Goal: Transaction & Acquisition: Download file/media

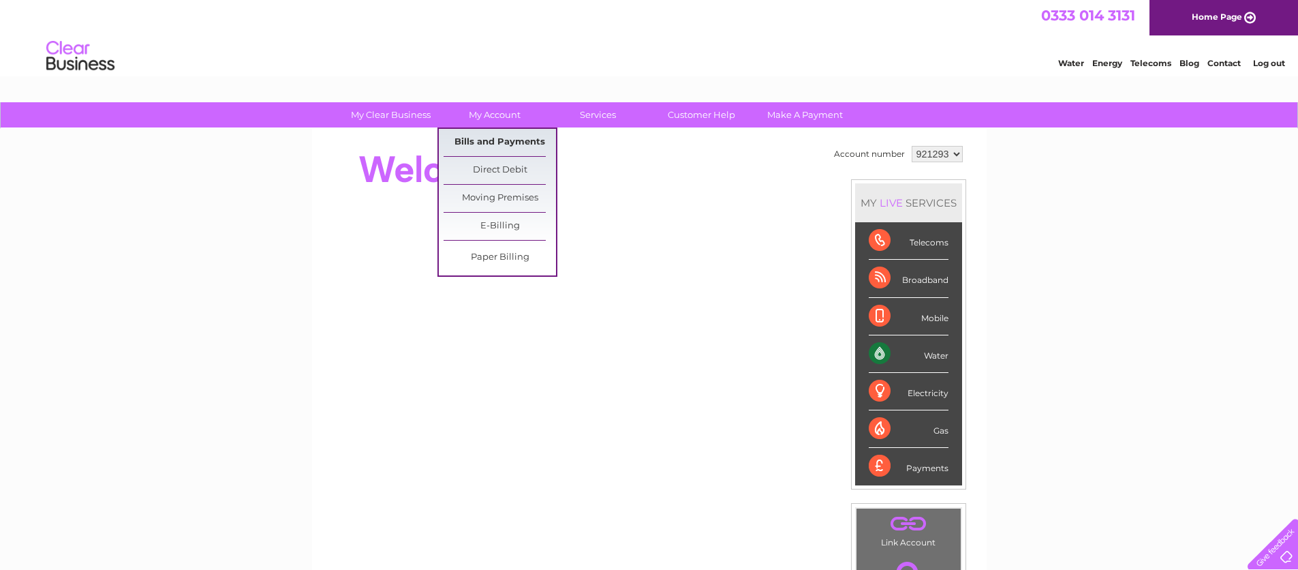
click at [516, 140] on link "Bills and Payments" at bounding box center [499, 142] width 112 height 27
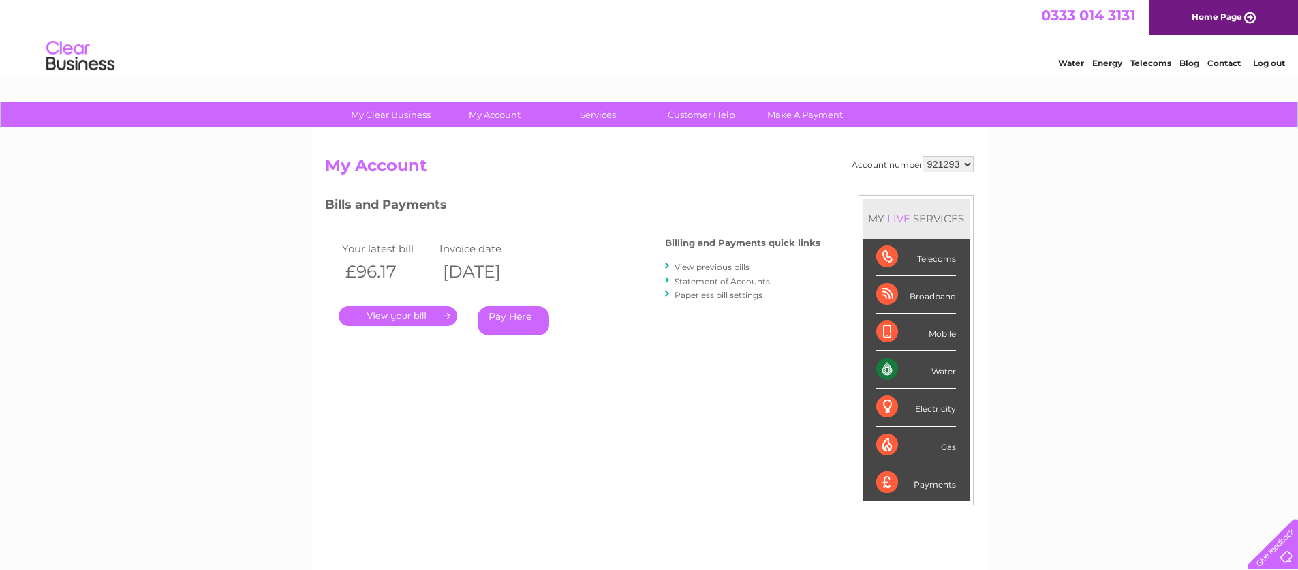
click at [410, 317] on link "." at bounding box center [398, 316] width 119 height 20
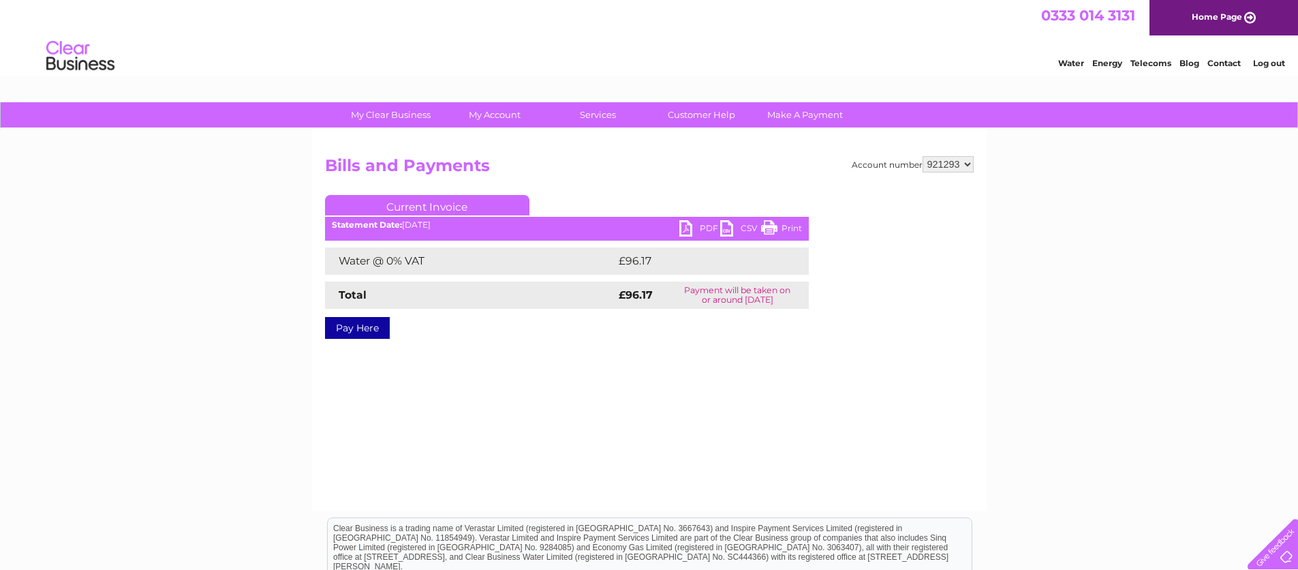
click at [725, 232] on link "CSV" at bounding box center [740, 230] width 41 height 20
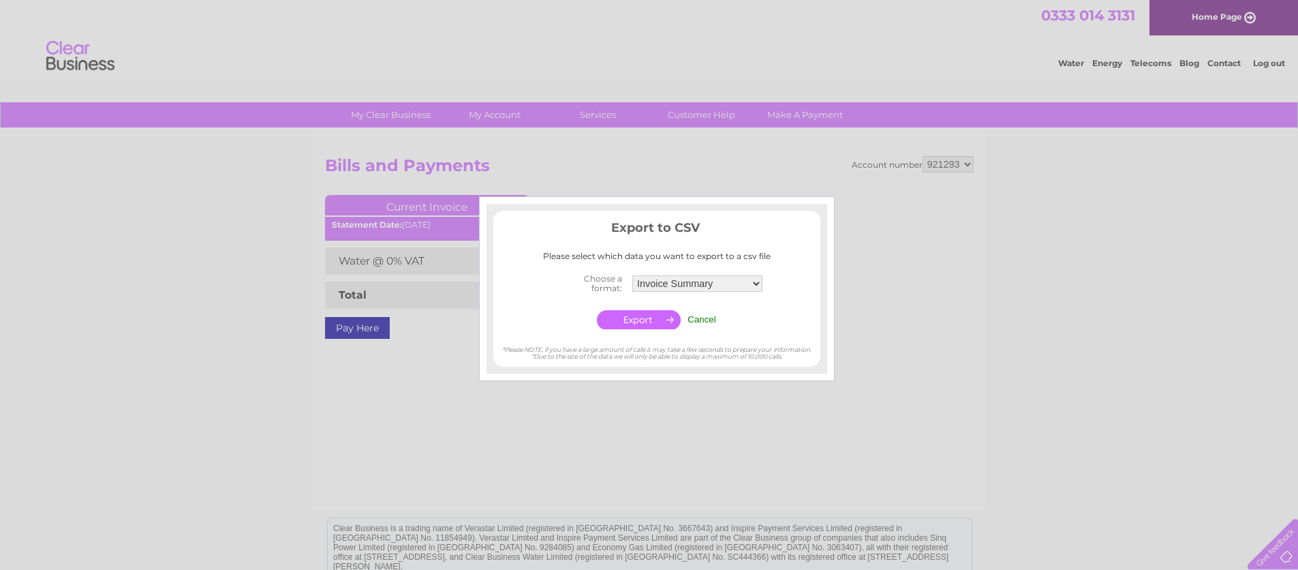
click at [644, 322] on input "button" at bounding box center [639, 319] width 84 height 19
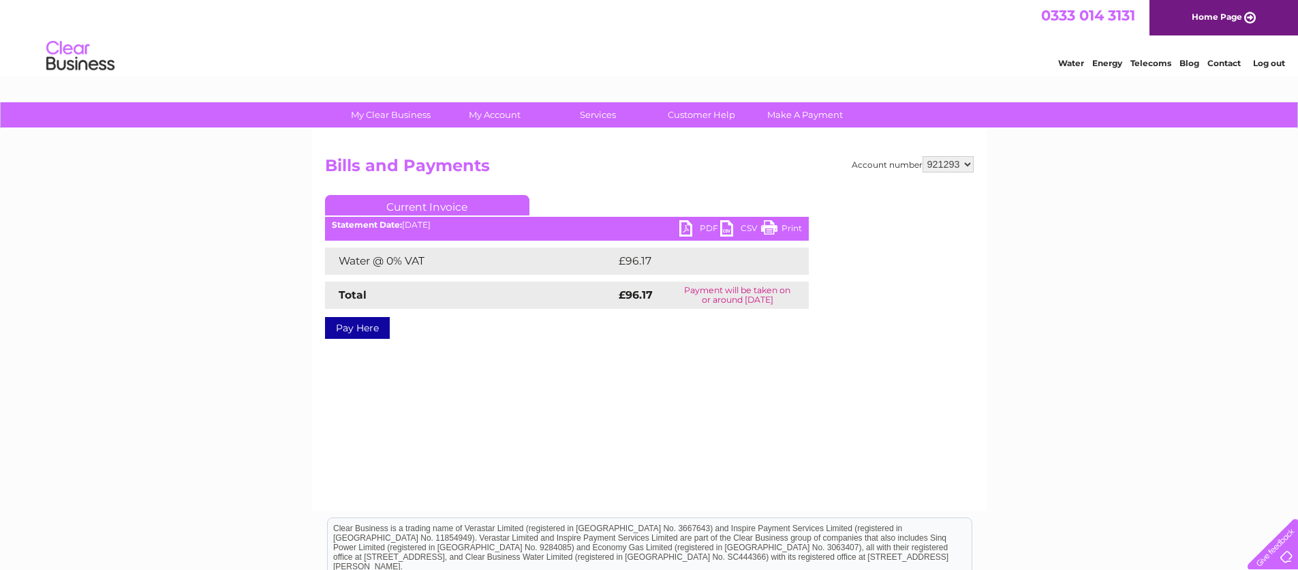
click at [497, 44] on div "Water Energy Telecoms Blog Contact Log out" at bounding box center [649, 57] width 1298 height 44
click at [684, 223] on link "PDF" at bounding box center [699, 230] width 41 height 20
